Goal: Task Accomplishment & Management: Complete application form

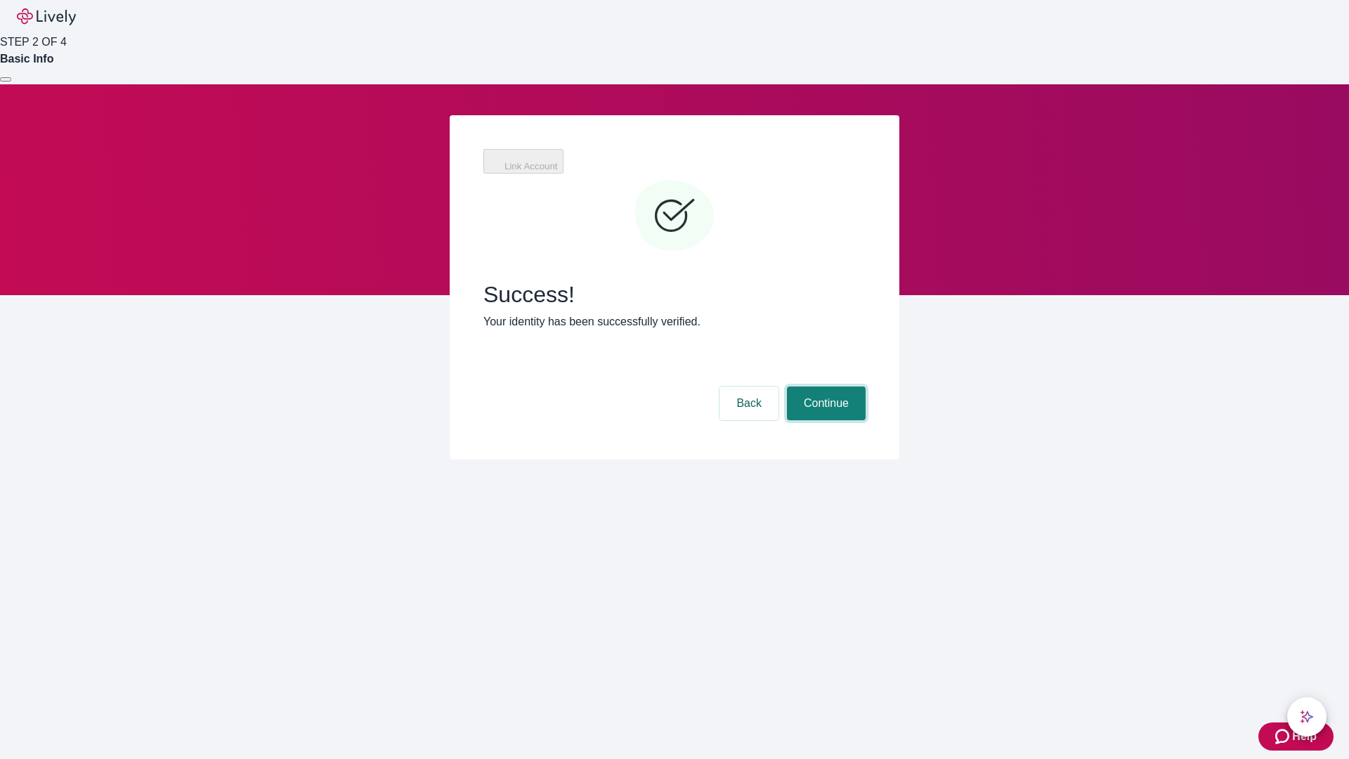
click at [824, 387] on button "Continue" at bounding box center [826, 404] width 79 height 34
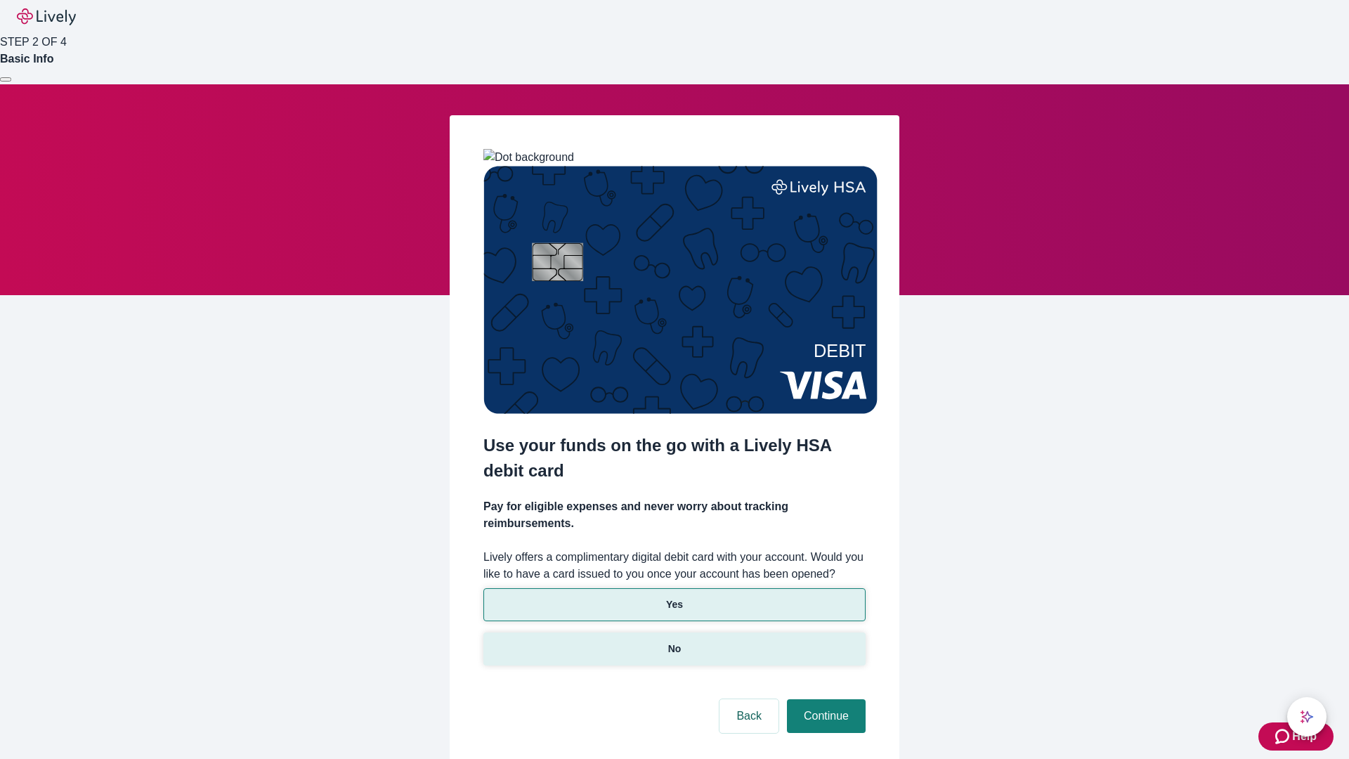
click at [674, 642] on p "No" at bounding box center [674, 649] width 13 height 15
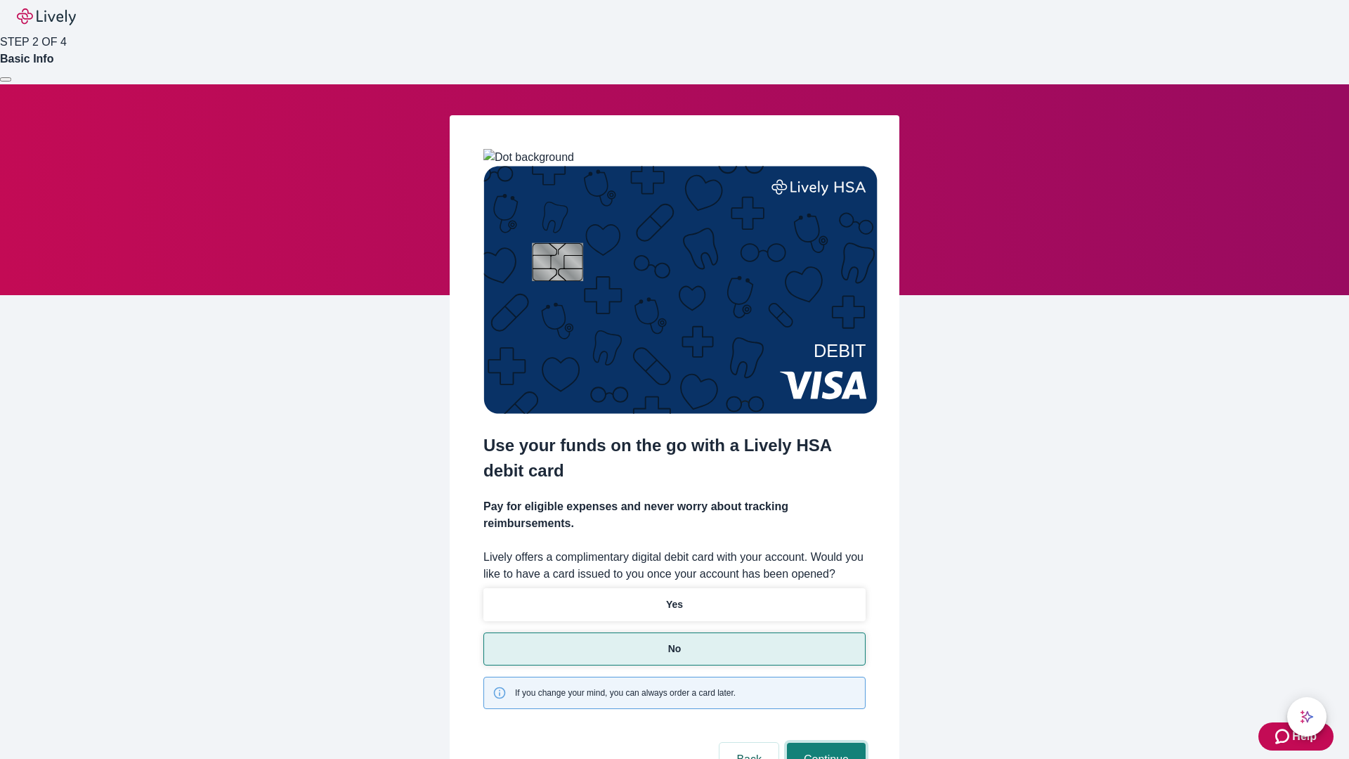
click at [824, 743] on button "Continue" at bounding box center [826, 760] width 79 height 34
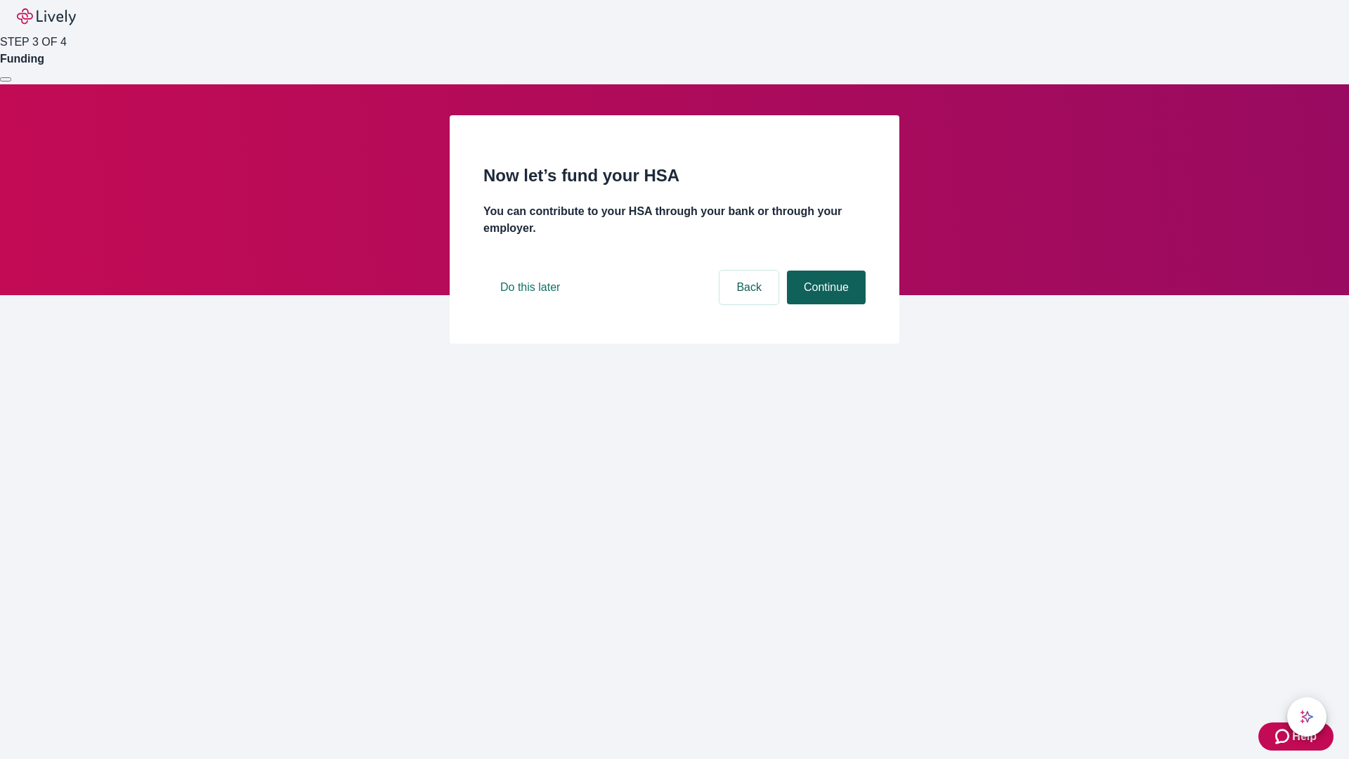
click at [824, 304] on button "Continue" at bounding box center [826, 288] width 79 height 34
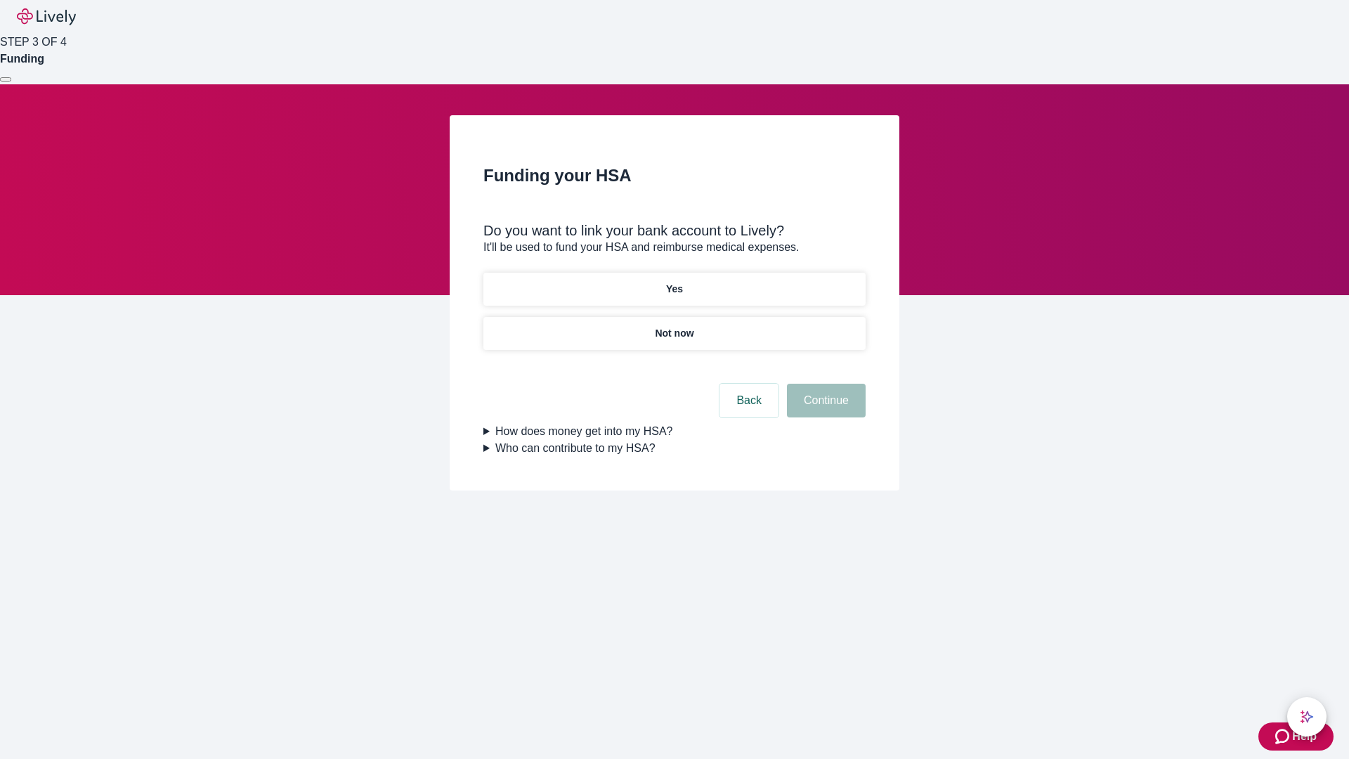
click at [674, 282] on p "Yes" at bounding box center [674, 289] width 17 height 15
click at [824, 384] on button "Continue" at bounding box center [826, 401] width 79 height 34
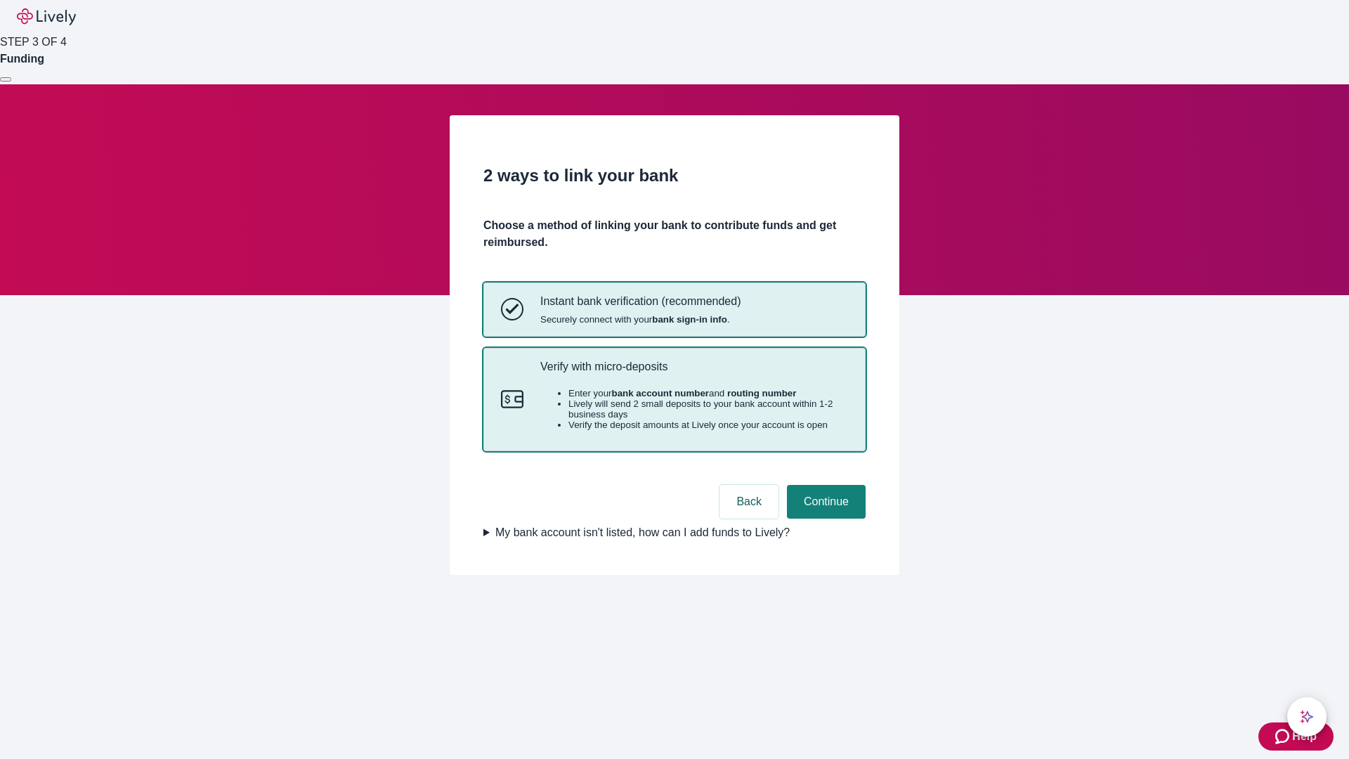
click at [694, 373] on p "Verify with micro-deposits" at bounding box center [694, 366] width 308 height 13
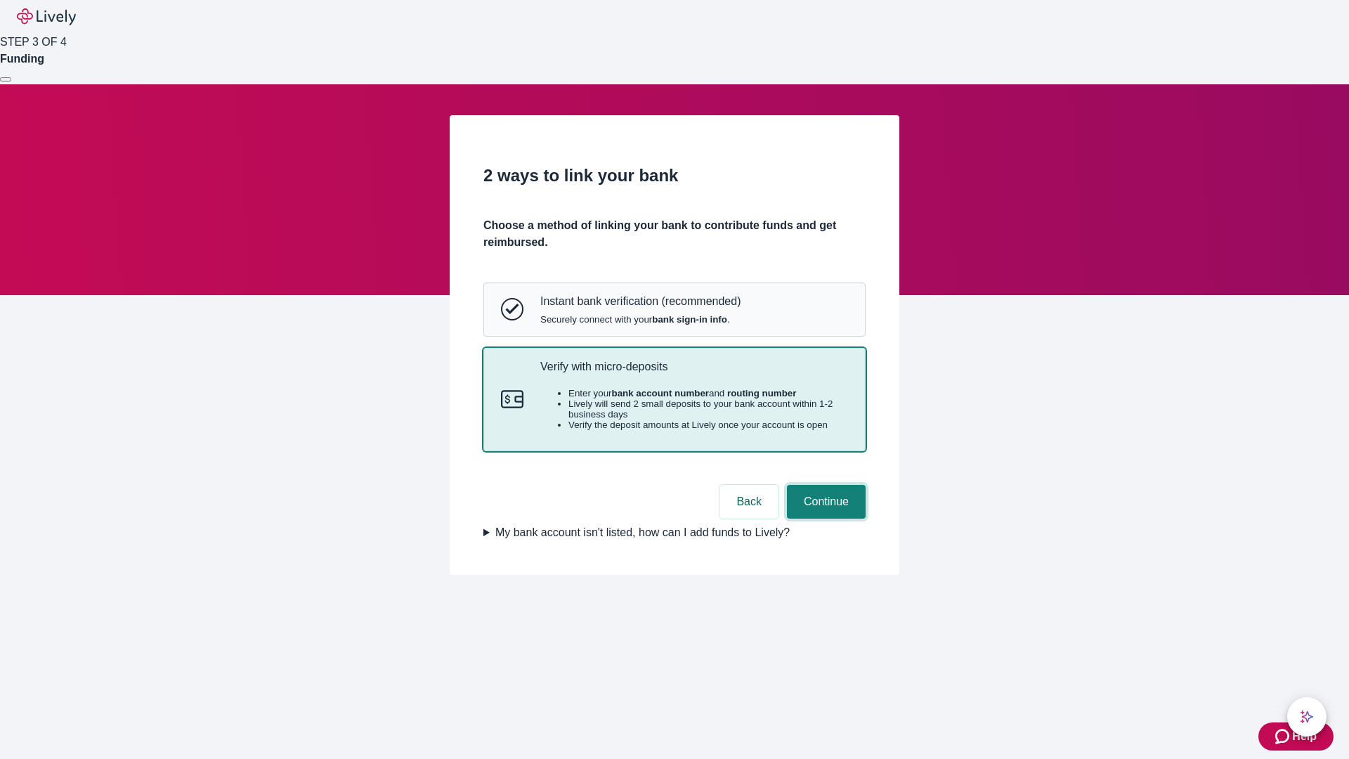
click at [824, 519] on button "Continue" at bounding box center [826, 502] width 79 height 34
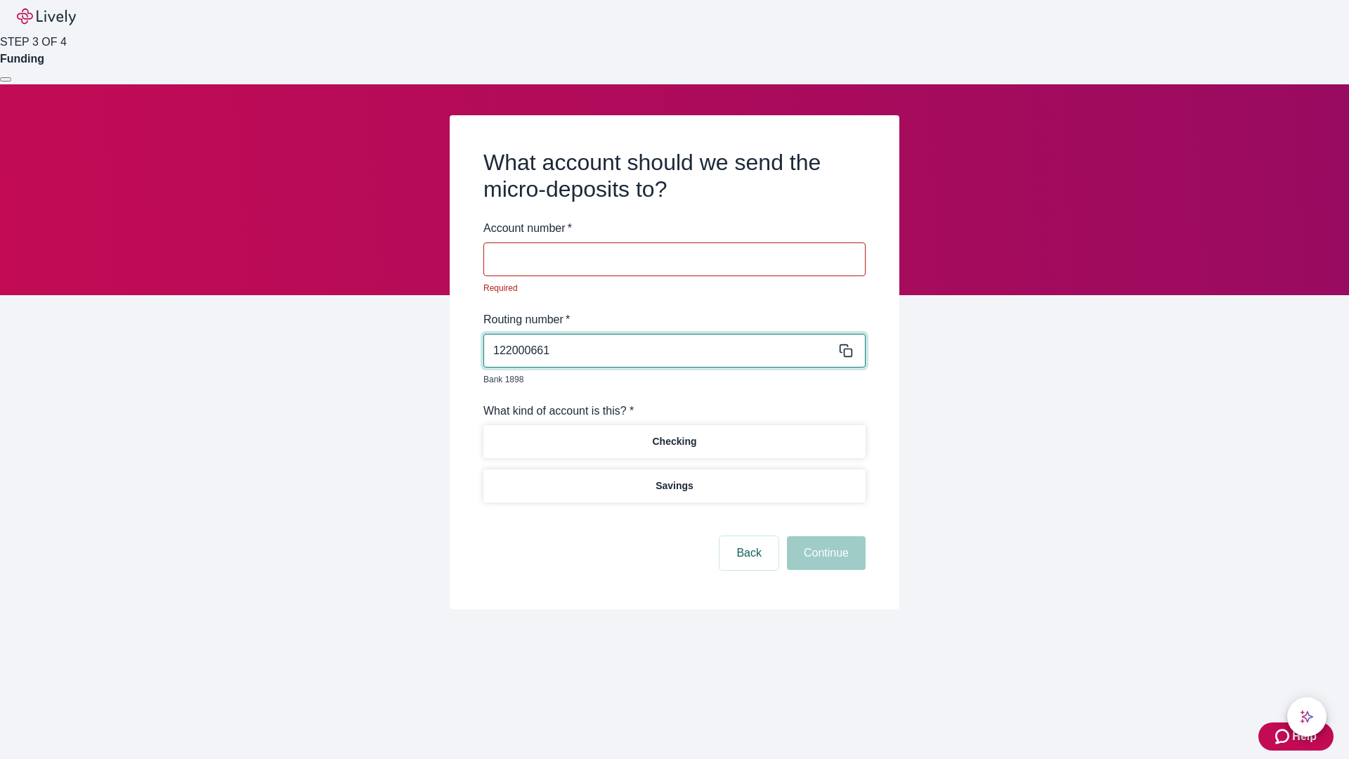
type input "122000661"
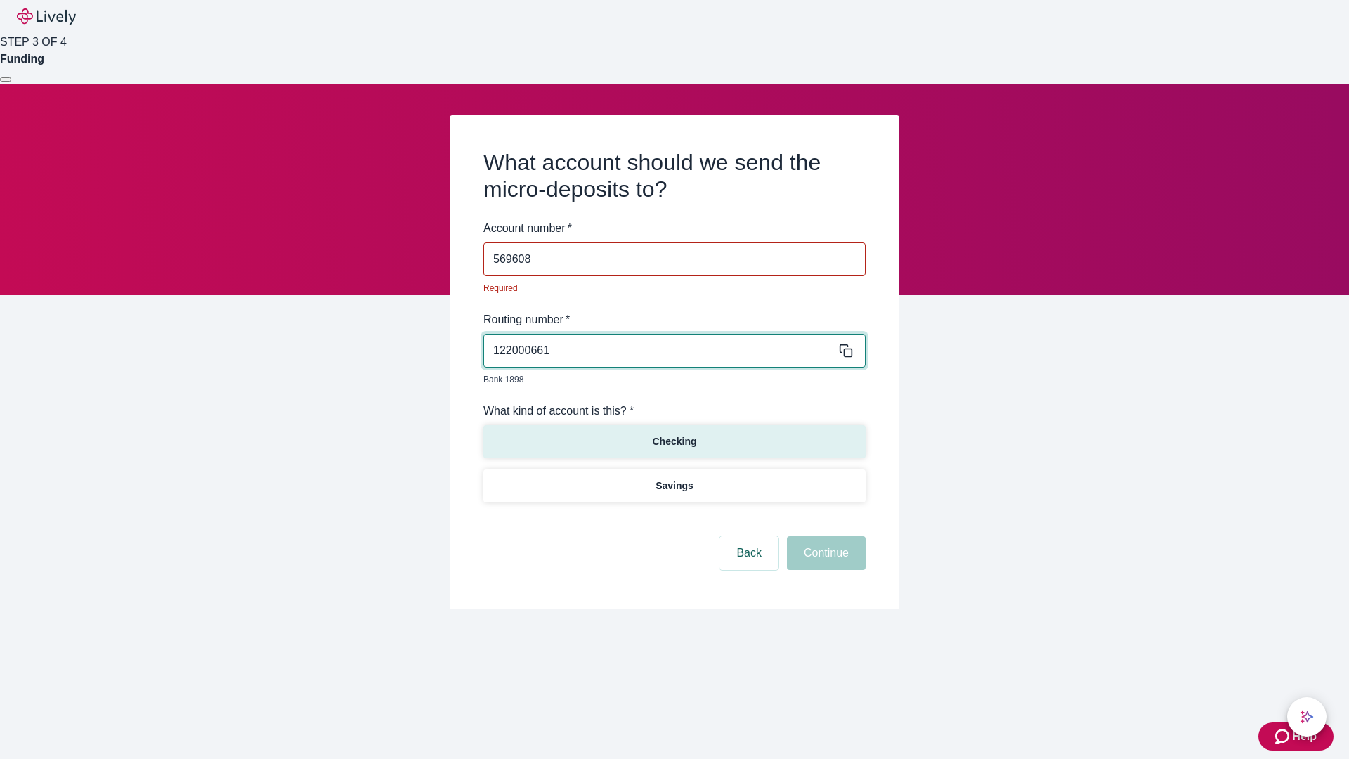
type input "569608"
click at [674, 434] on p "Checking" at bounding box center [674, 441] width 44 height 15
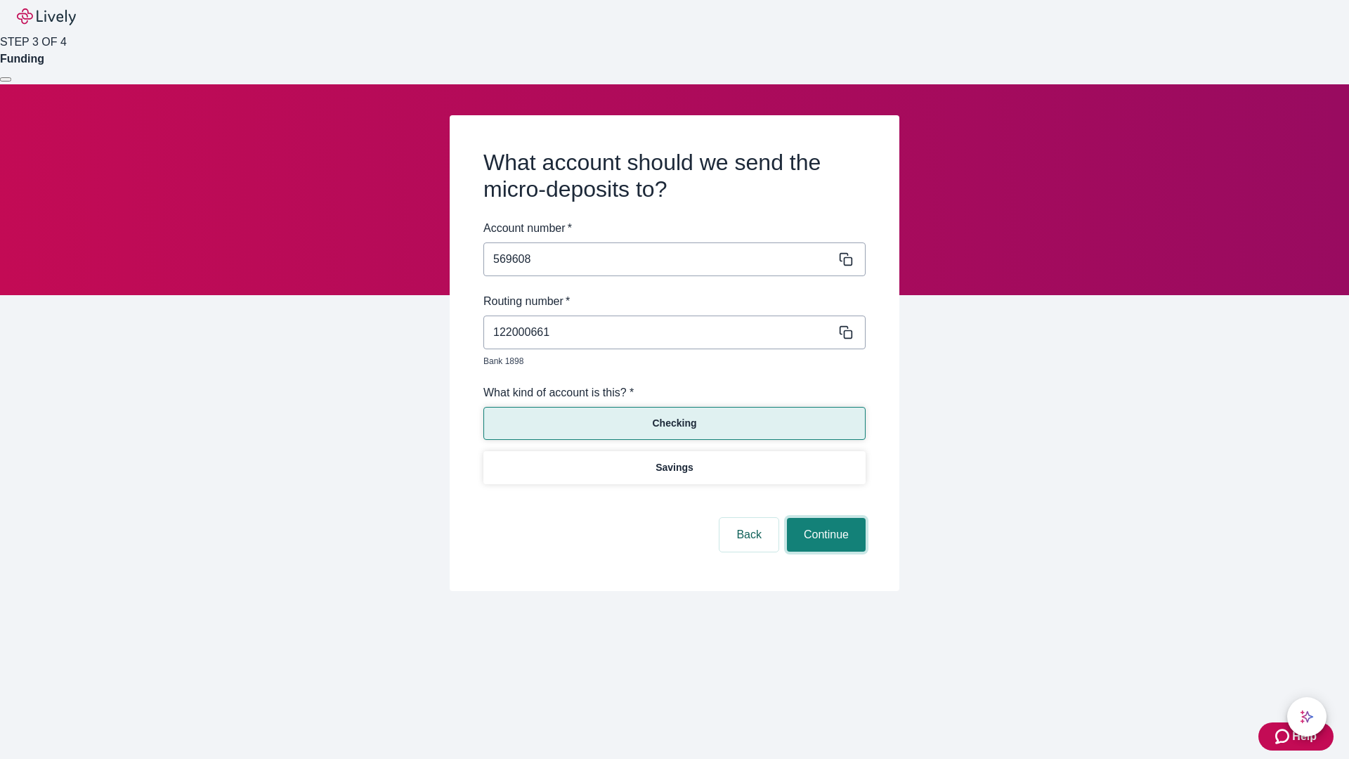
click at [824, 519] on button "Continue" at bounding box center [826, 535] width 79 height 34
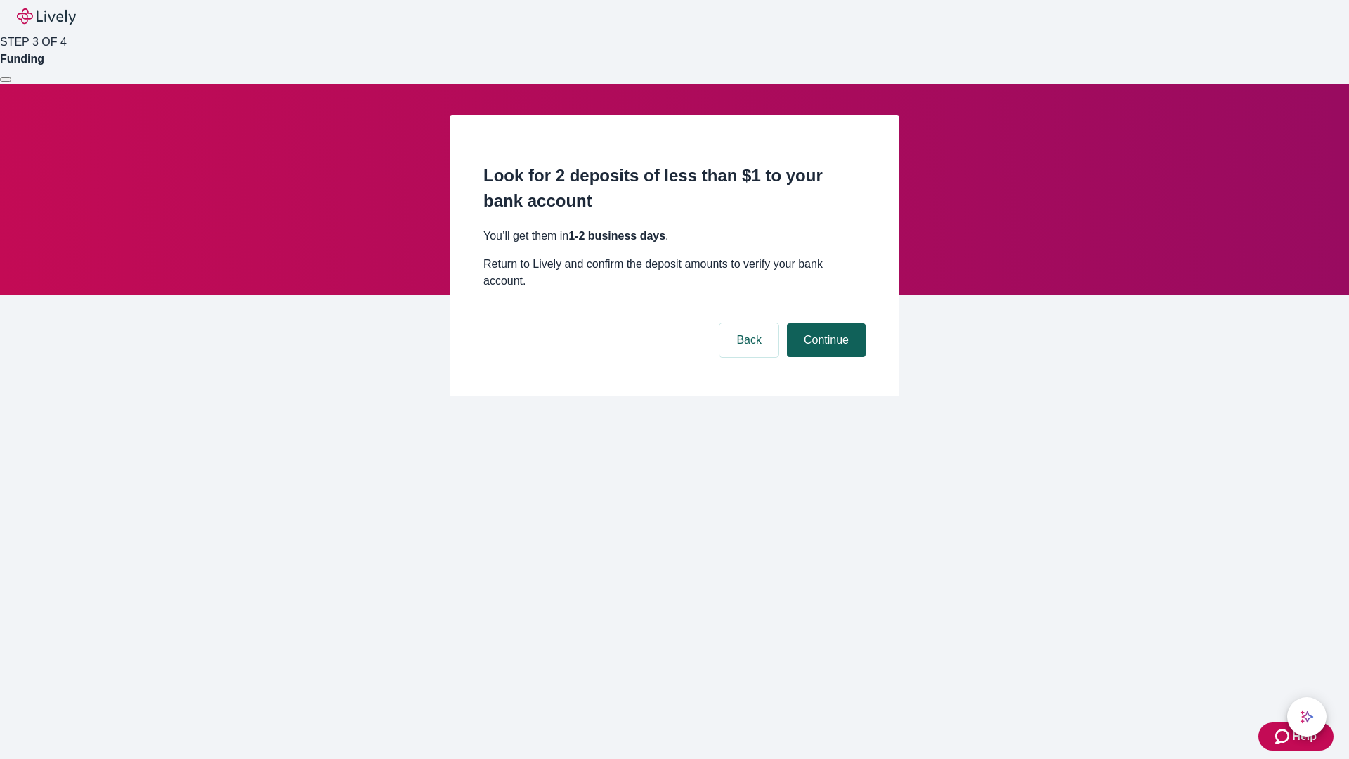
click at [824, 323] on button "Continue" at bounding box center [826, 340] width 79 height 34
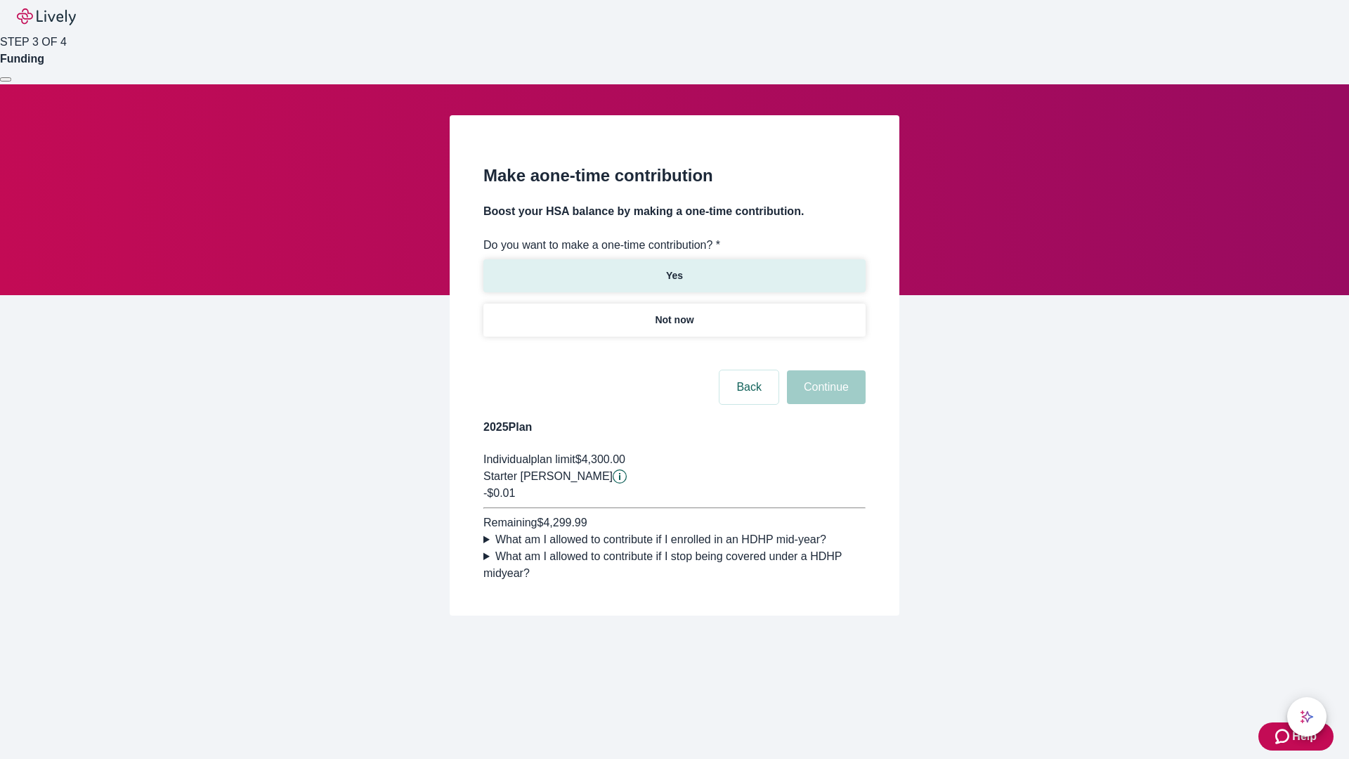
click at [674, 268] on p "Yes" at bounding box center [674, 275] width 17 height 15
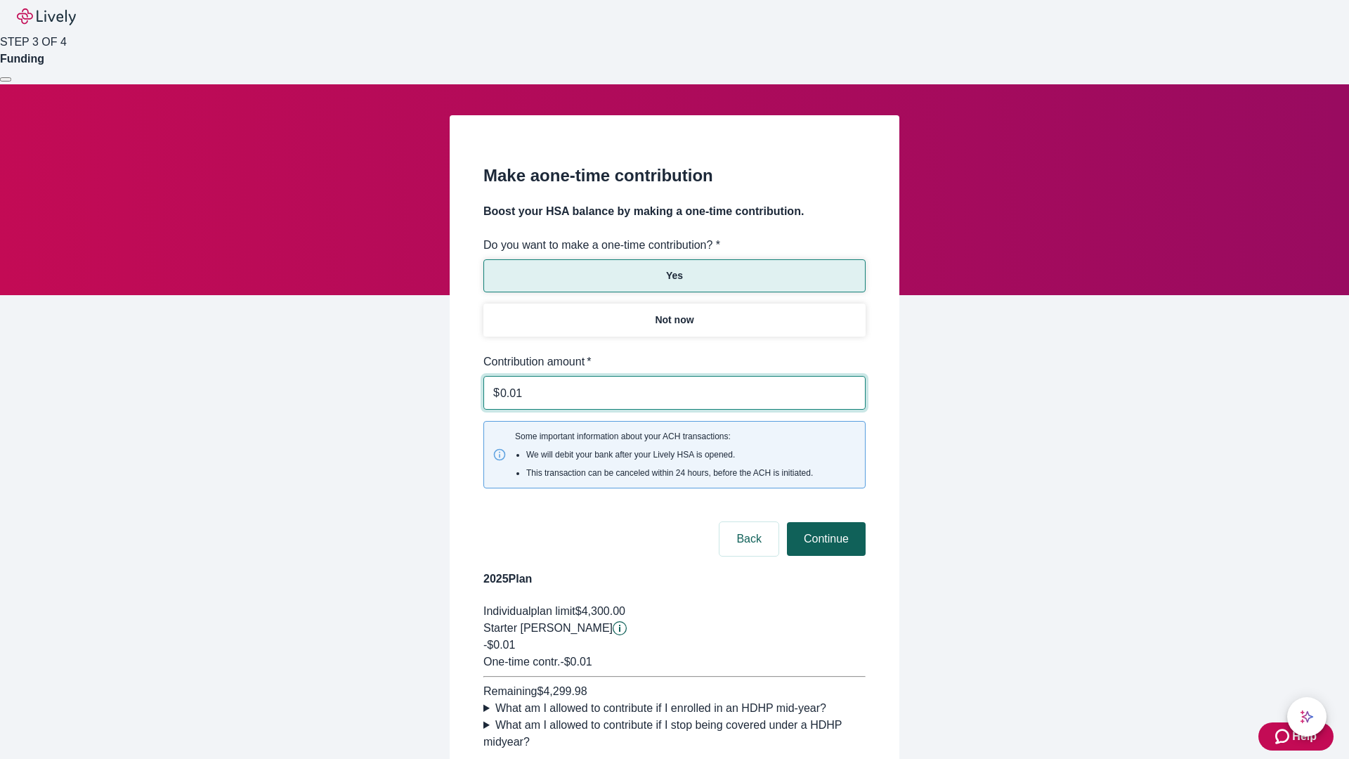
type input "0.01"
click at [824, 522] on button "Continue" at bounding box center [826, 539] width 79 height 34
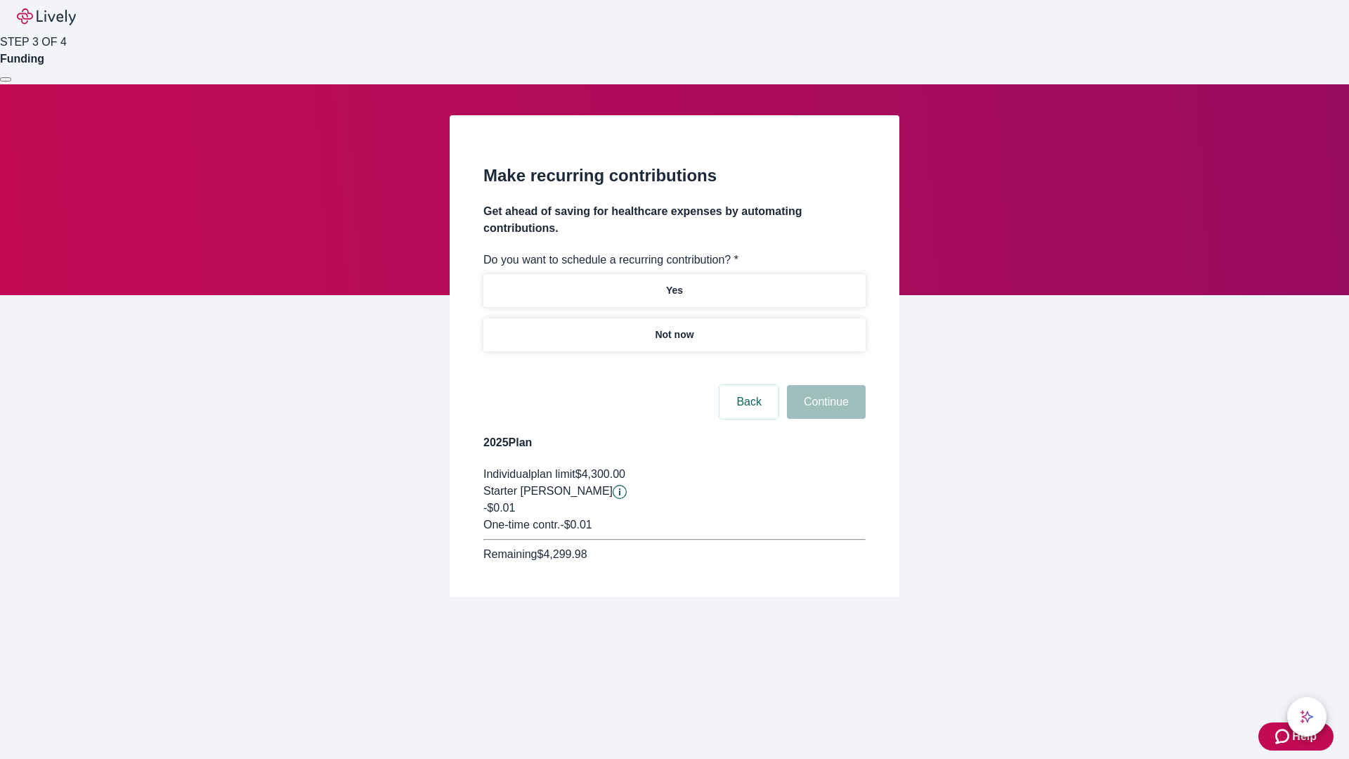
click at [674, 328] on p "Not now" at bounding box center [674, 335] width 39 height 15
click at [824, 385] on button "Continue" at bounding box center [826, 402] width 79 height 34
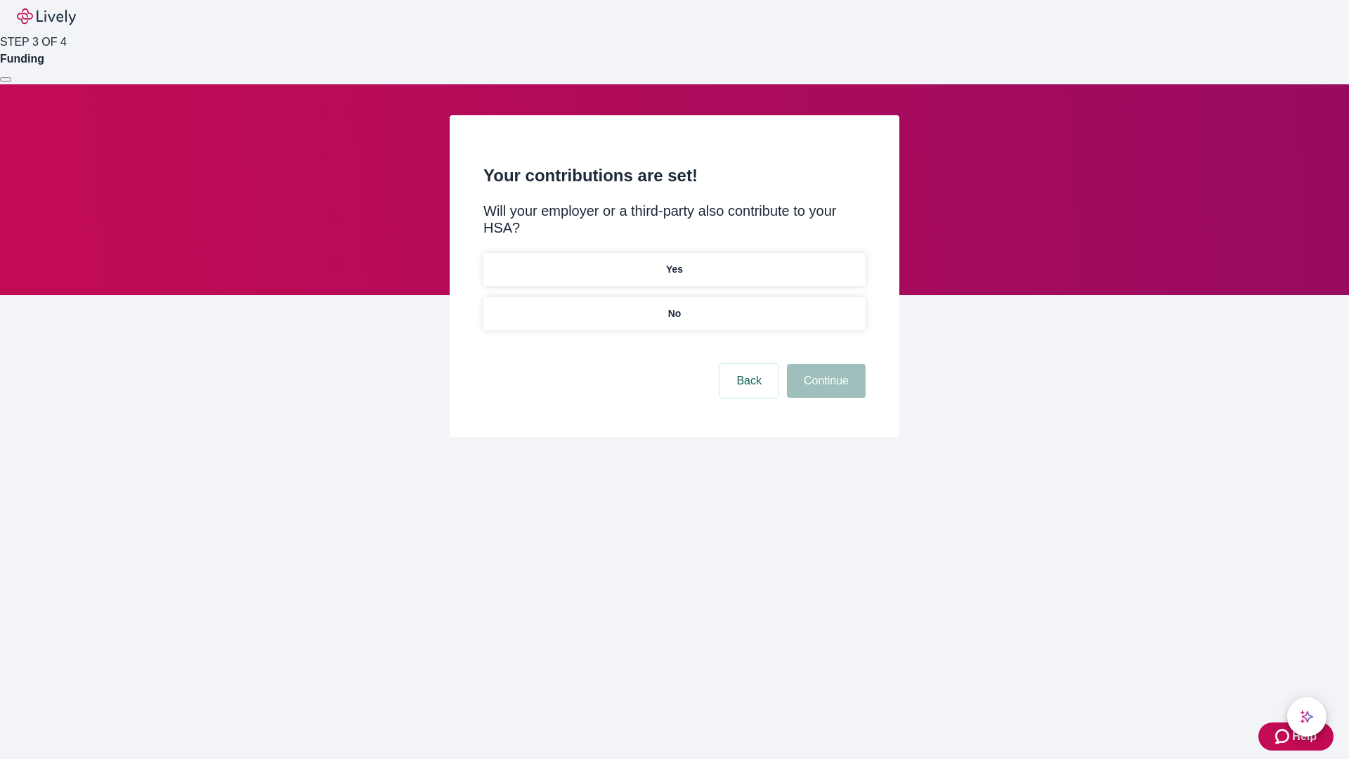
click at [674, 306] on p "No" at bounding box center [674, 313] width 13 height 15
click at [824, 364] on button "Continue" at bounding box center [826, 381] width 79 height 34
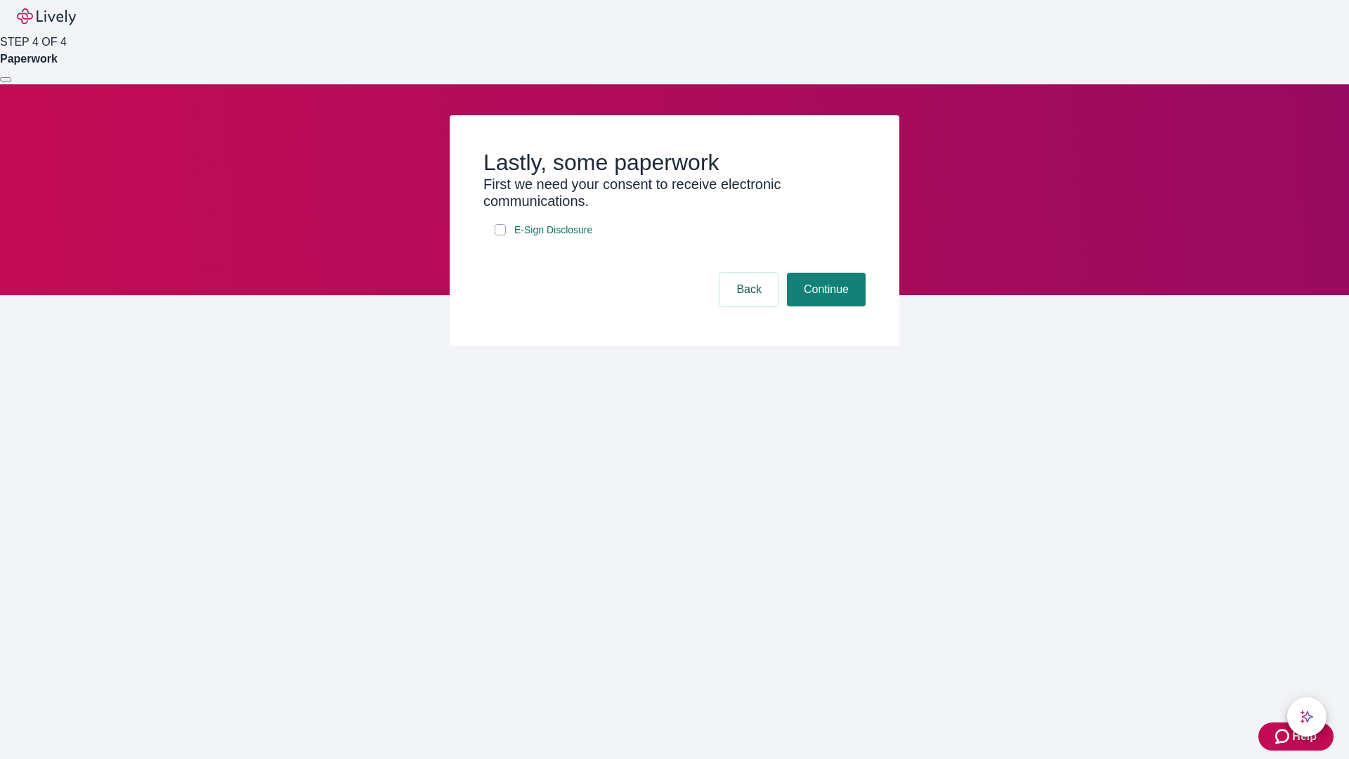
click at [500, 235] on input "E-Sign Disclosure" at bounding box center [500, 229] width 11 height 11
checkbox input "true"
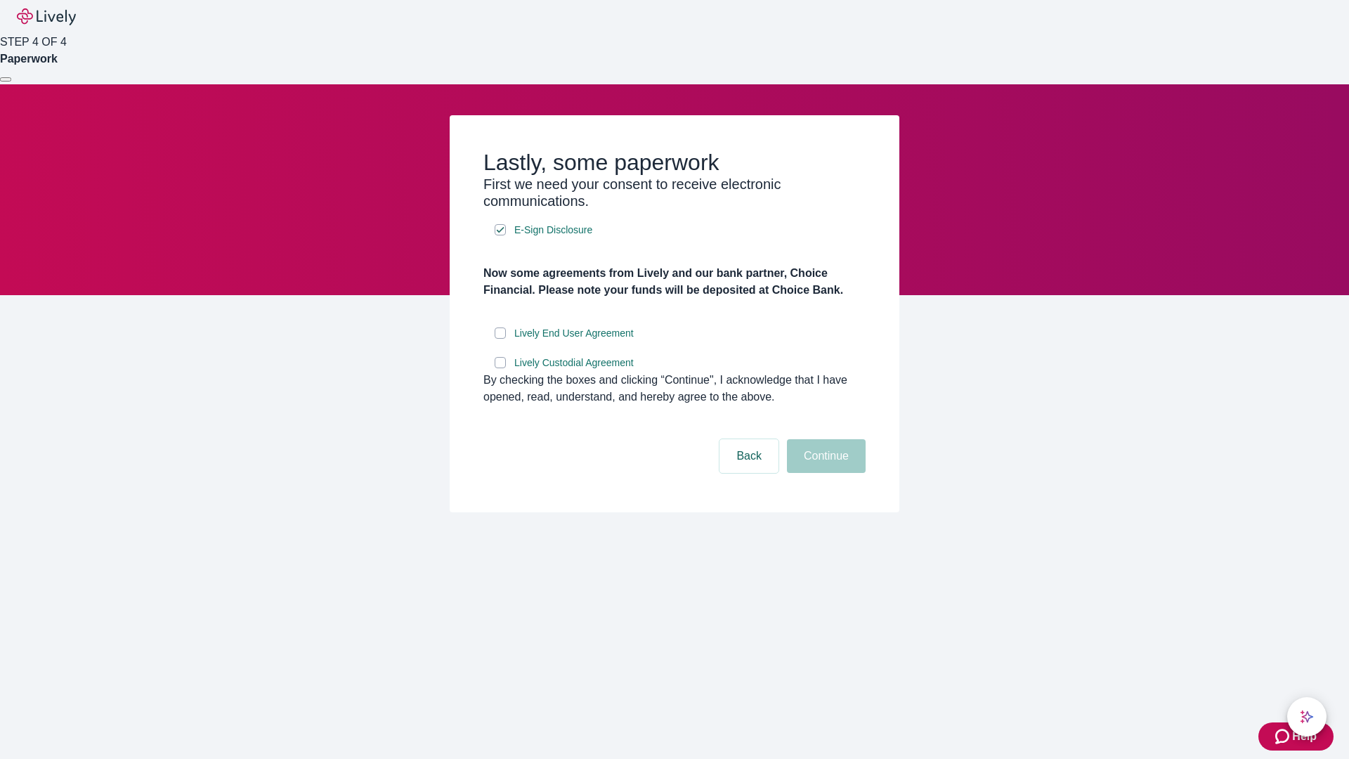
click at [500, 339] on input "Lively End User Agreement" at bounding box center [500, 333] width 11 height 11
checkbox input "true"
click at [500, 368] on input "Lively Custodial Agreement" at bounding box center [500, 362] width 11 height 11
checkbox input "true"
click at [824, 473] on button "Continue" at bounding box center [826, 456] width 79 height 34
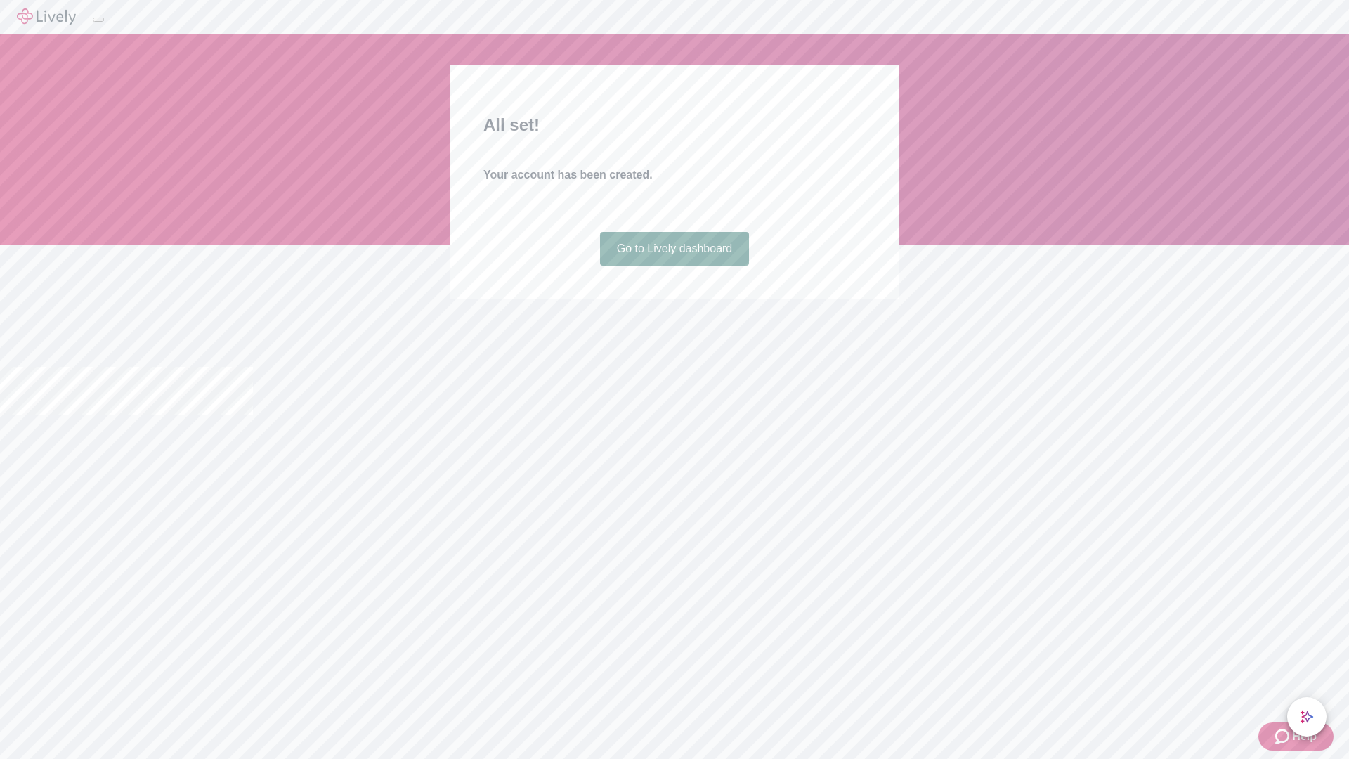
click at [674, 266] on link "Go to Lively dashboard" at bounding box center [675, 249] width 150 height 34
